Goal: Information Seeking & Learning: Find specific fact

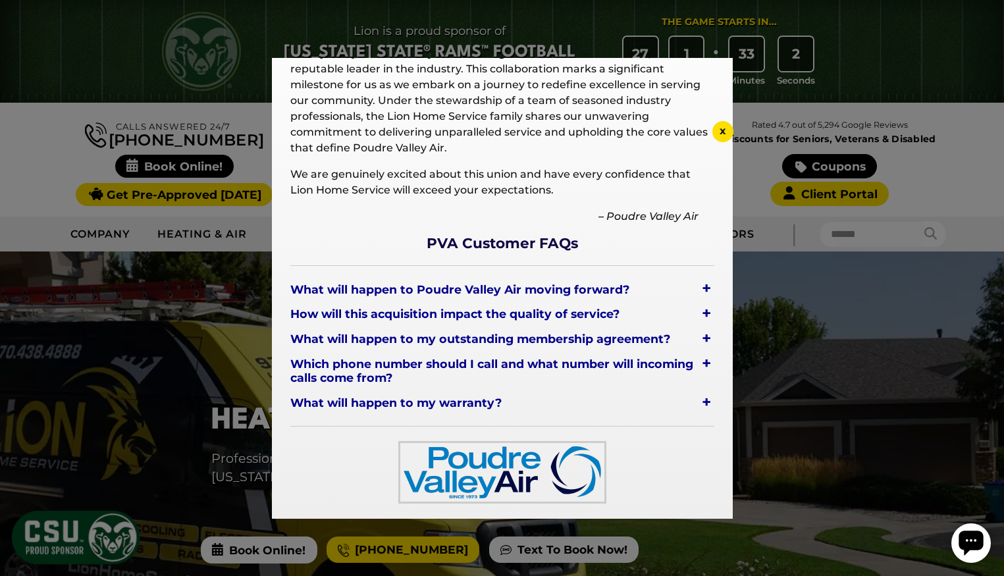
scroll to position [120, 0]
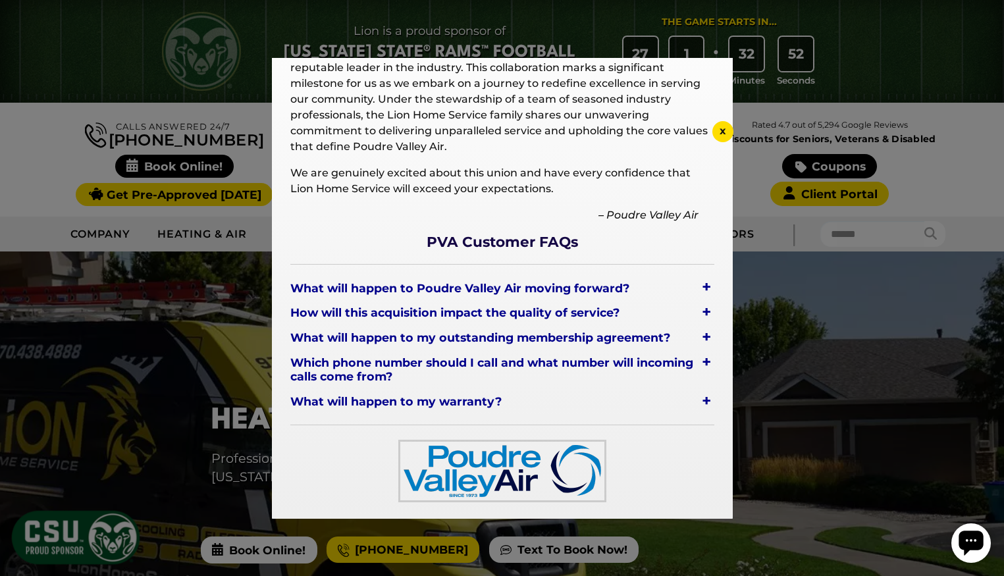
click at [514, 364] on span "Which phone number should I call and what number will incoming calls come from?" at bounding box center [494, 370] width 408 height 34
click at [382, 370] on span "Which phone number should I call and what number will incoming calls come from?" at bounding box center [494, 370] width 408 height 34
click at [709, 360] on div "+" at bounding box center [707, 362] width 16 height 18
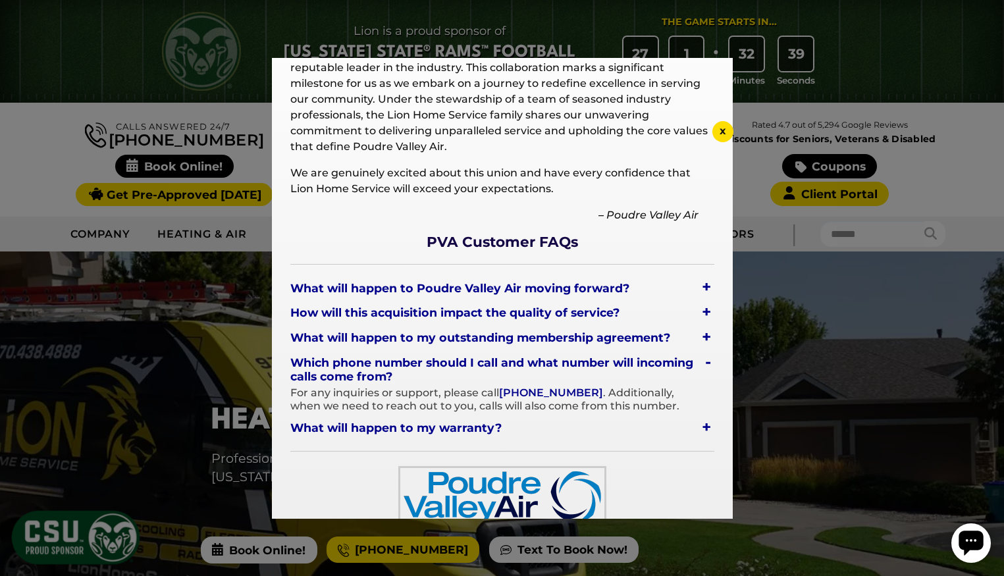
click at [710, 427] on div "+" at bounding box center [707, 427] width 16 height 18
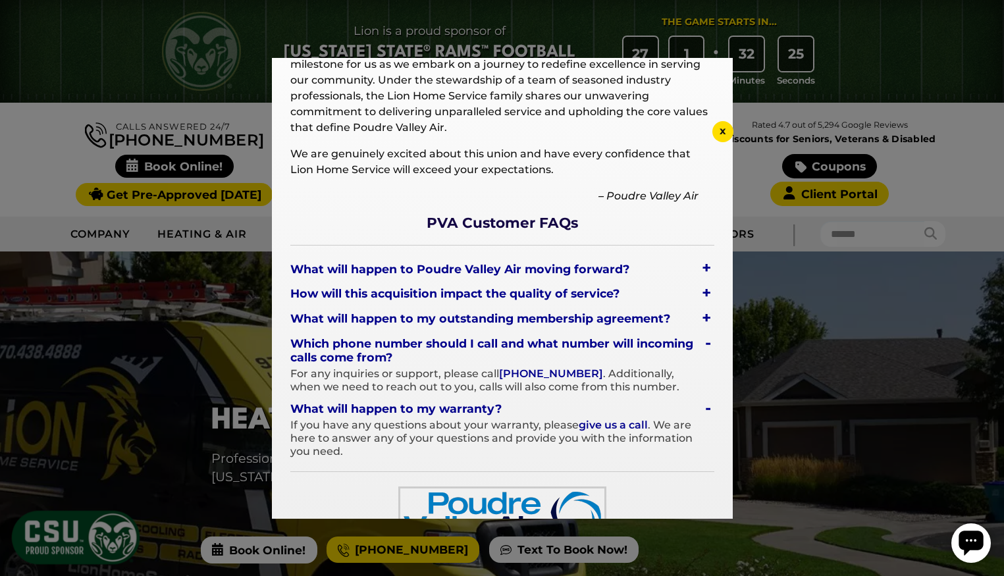
scroll to position [130, 0]
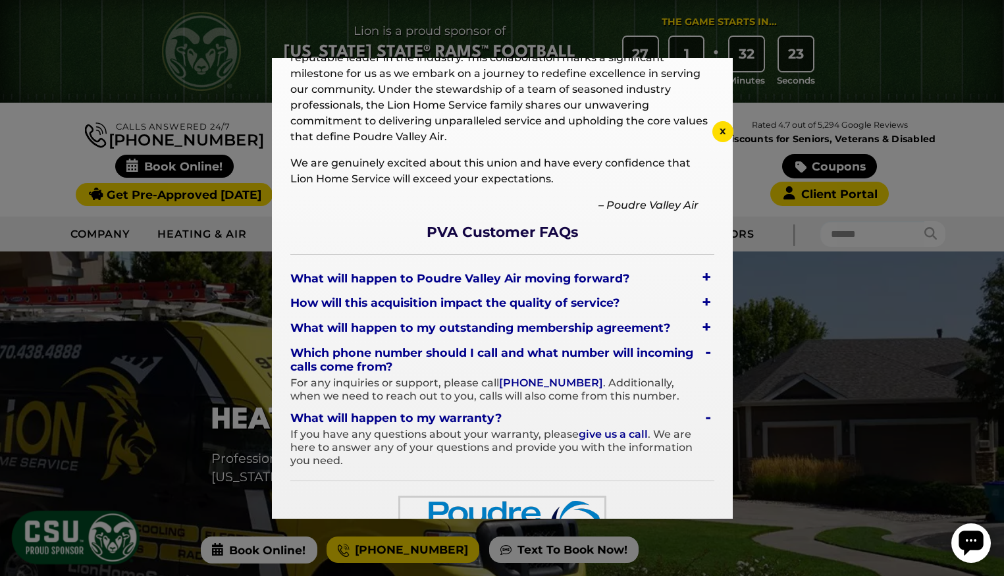
click at [707, 273] on div "+" at bounding box center [707, 277] width 16 height 18
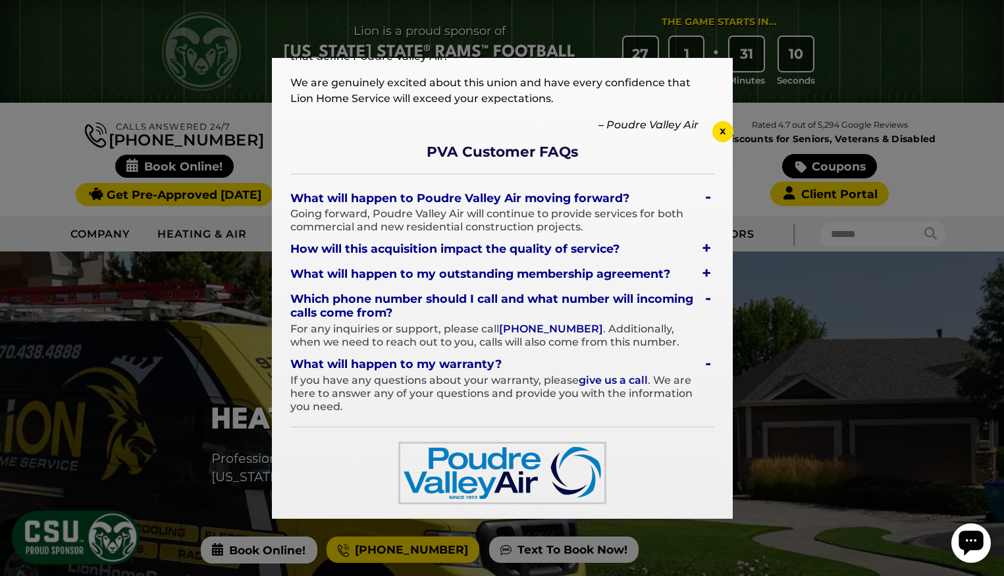
scroll to position [212, 0]
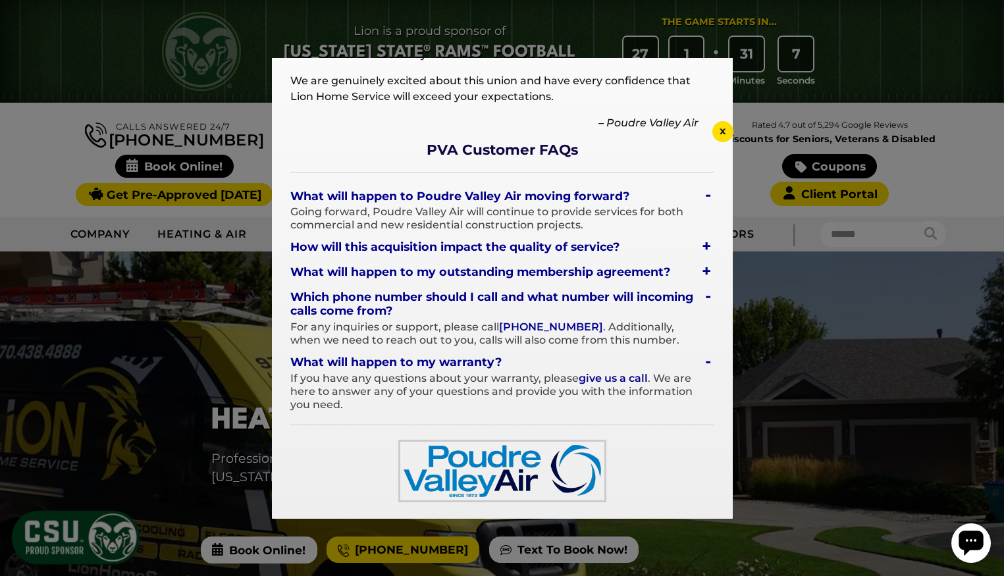
click at [723, 128] on span "x" at bounding box center [723, 130] width 7 height 13
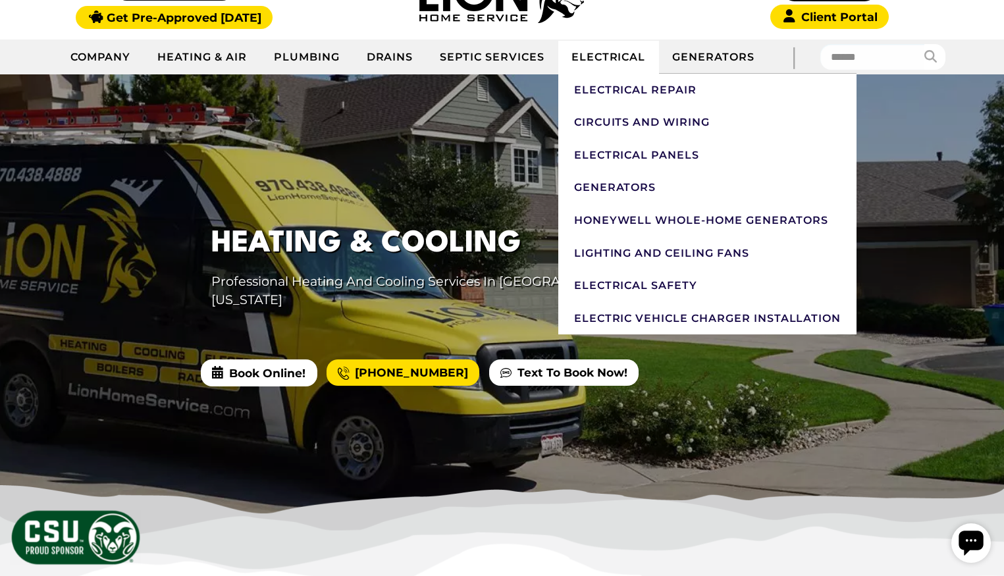
scroll to position [176, 0]
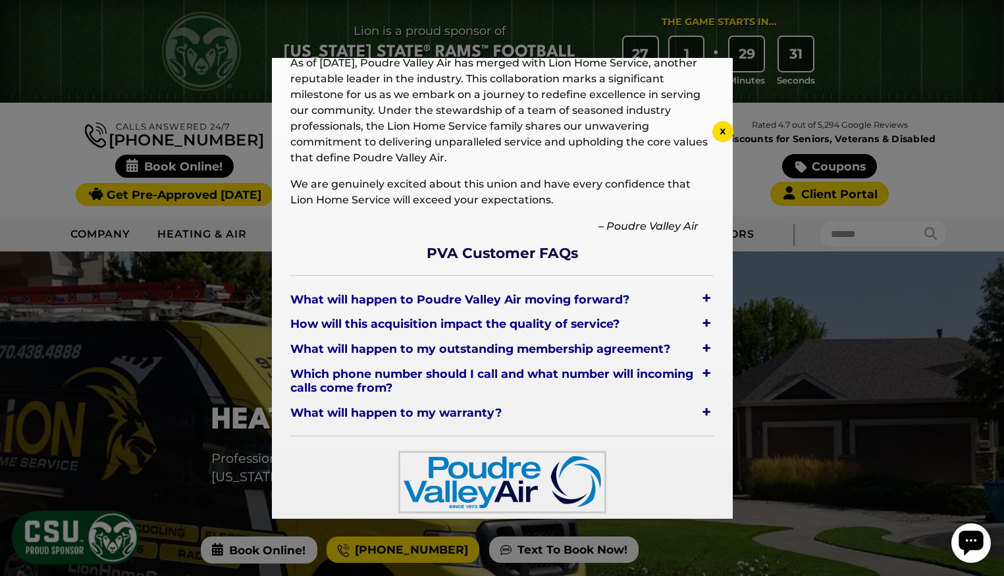
scroll to position [120, 0]
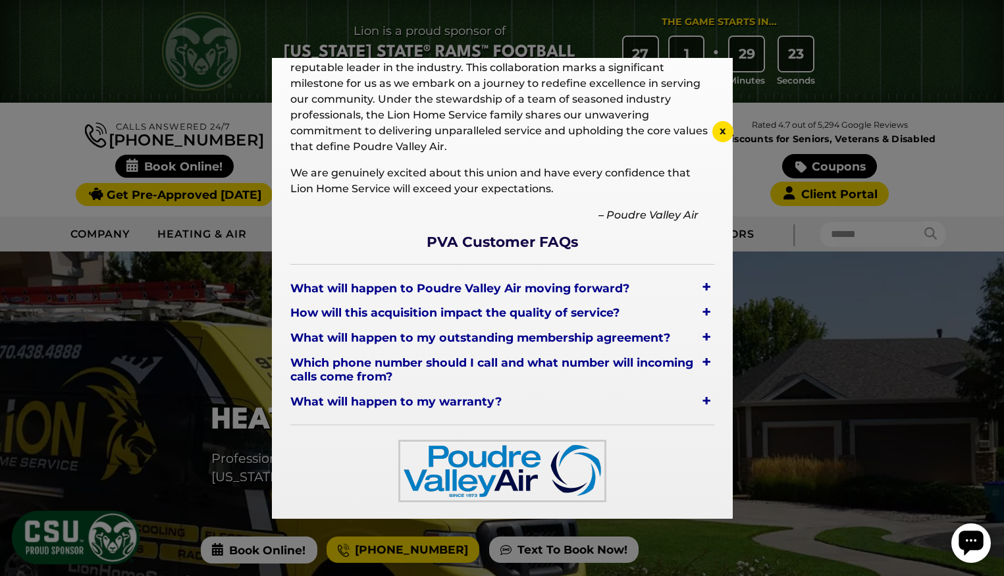
click at [707, 399] on div "+" at bounding box center [707, 401] width 16 height 18
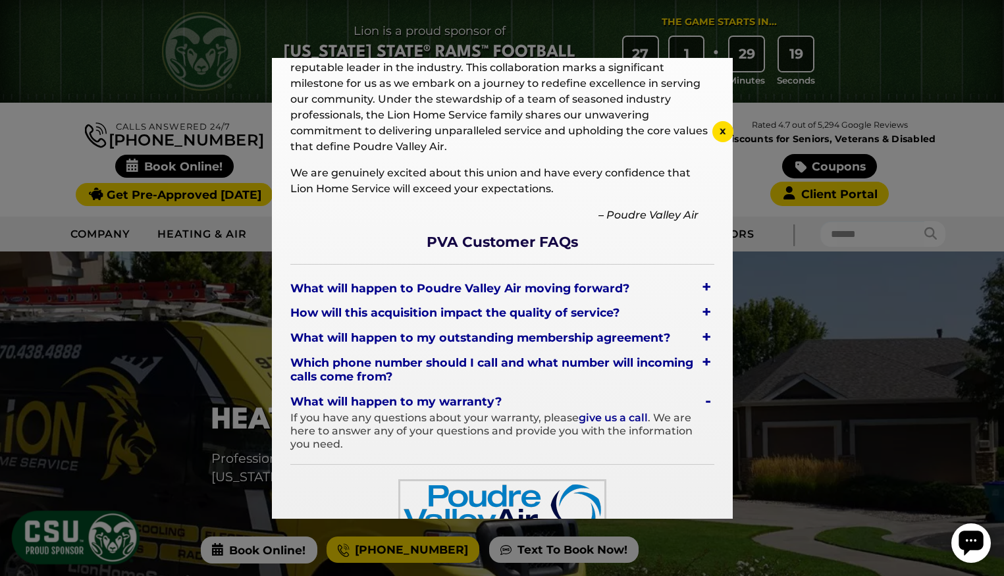
scroll to position [159, 0]
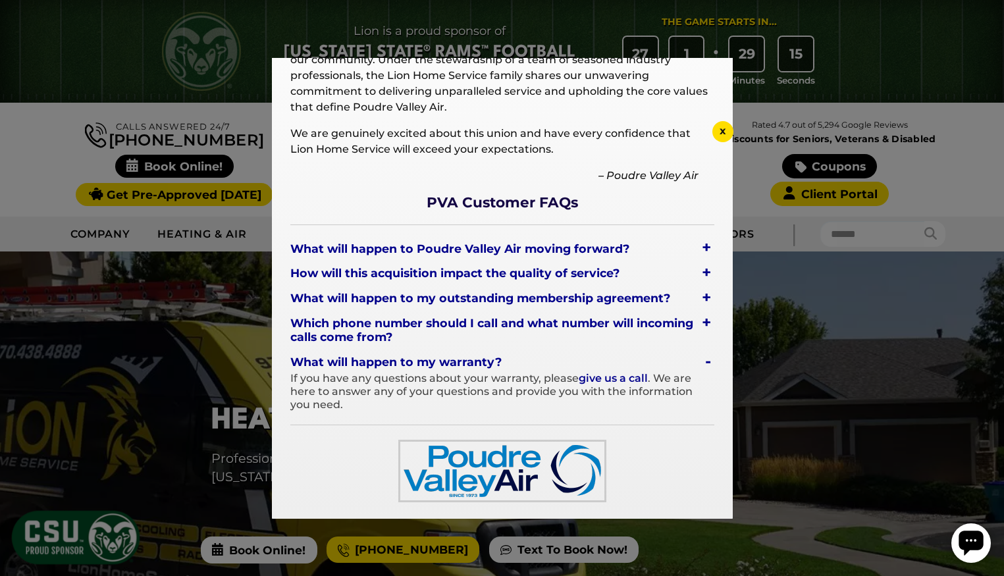
click at [434, 324] on span "Which phone number should I call and what number will incoming calls come from?" at bounding box center [494, 331] width 408 height 34
click at [473, 325] on span "Which phone number should I call and what number will incoming calls come from?" at bounding box center [494, 331] width 408 height 34
click at [383, 331] on span "Which phone number should I call and what number will incoming calls come from?" at bounding box center [494, 331] width 408 height 34
click at [708, 320] on div "+" at bounding box center [707, 323] width 16 height 18
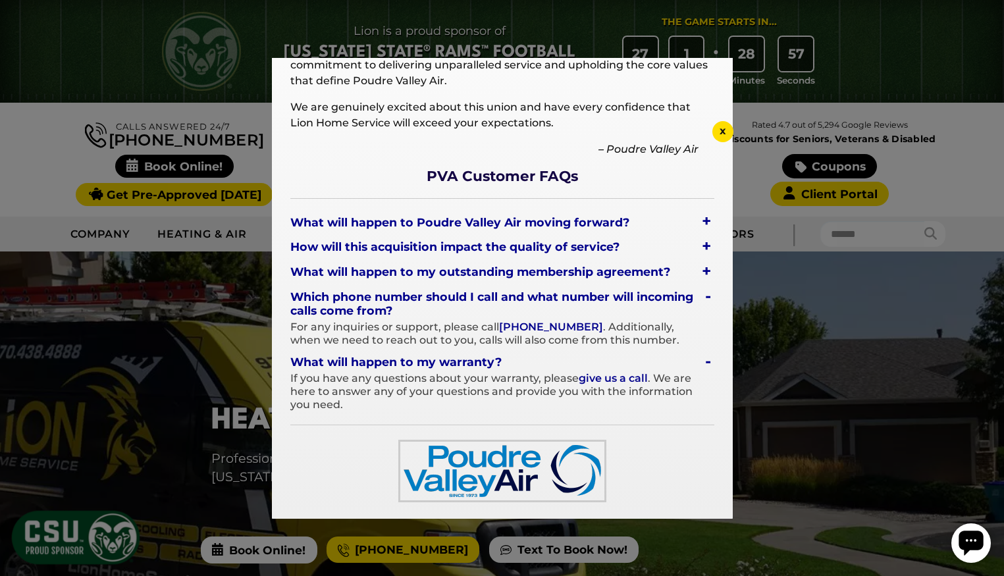
scroll to position [0, 0]
